Goal: Task Accomplishment & Management: Manage account settings

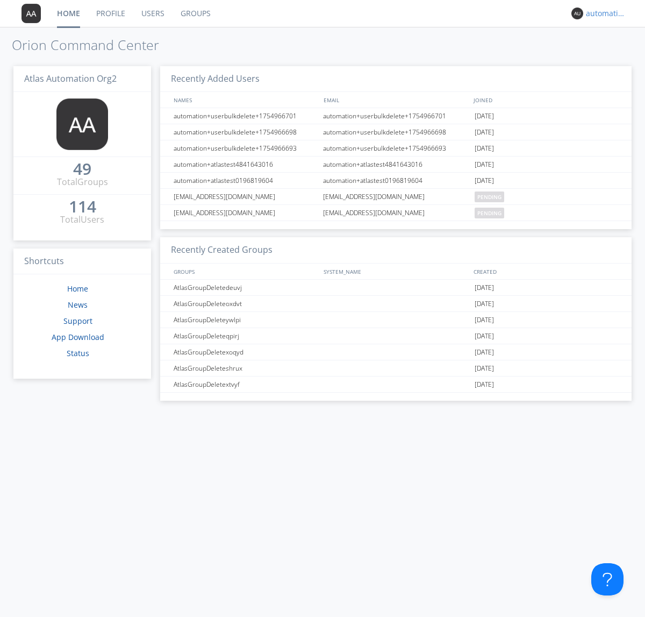
click at [603, 13] on div "automation+atlas+nodispatch+org2" at bounding box center [606, 13] width 40 height 11
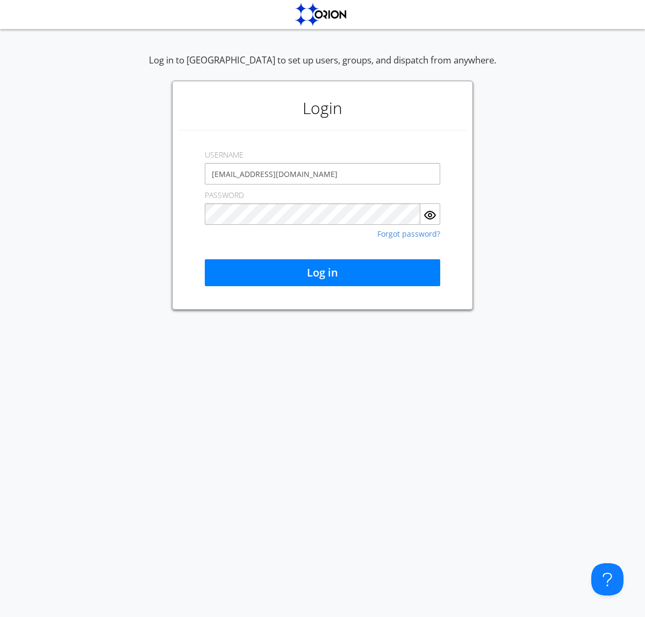
type input "[EMAIL_ADDRESS][DOMAIN_NAME]"
click at [323, 273] on button "Log in" at bounding box center [322, 272] width 235 height 27
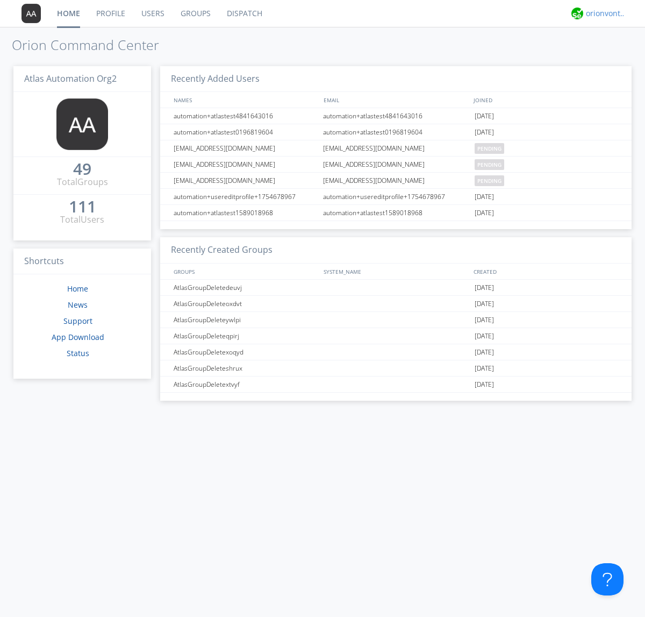
click at [603, 13] on div "orionvontas+atlas+automation+org2" at bounding box center [606, 13] width 40 height 11
